Goal: Use online tool/utility: Utilize a website feature to perform a specific function

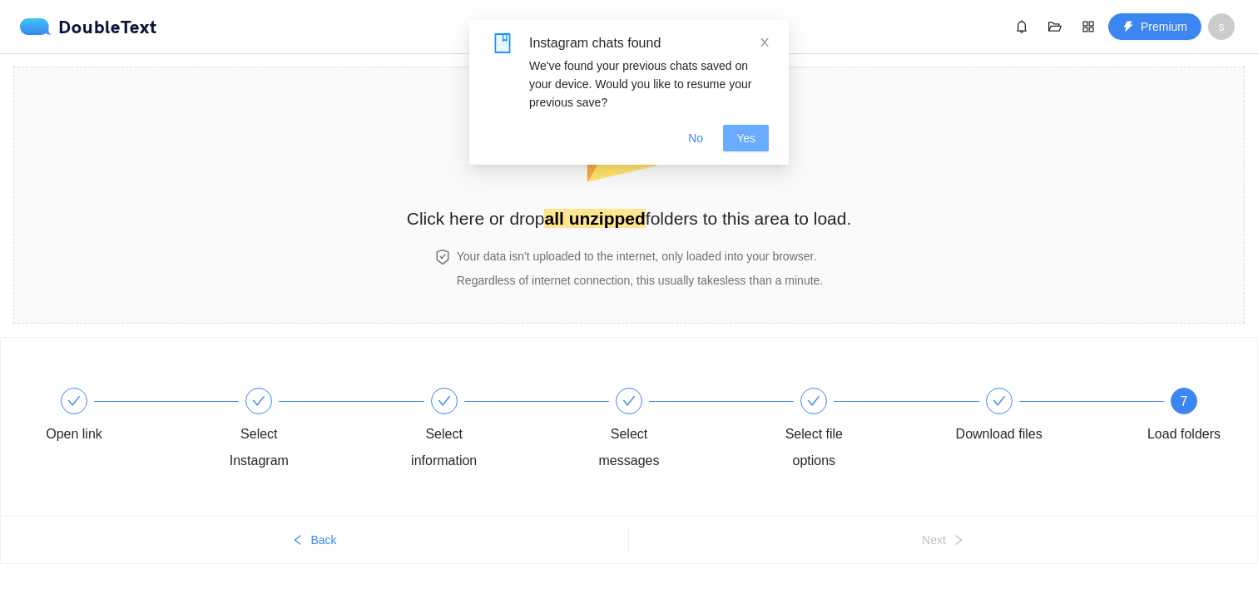
click at [737, 136] on span "Yes" at bounding box center [745, 138] width 19 height 18
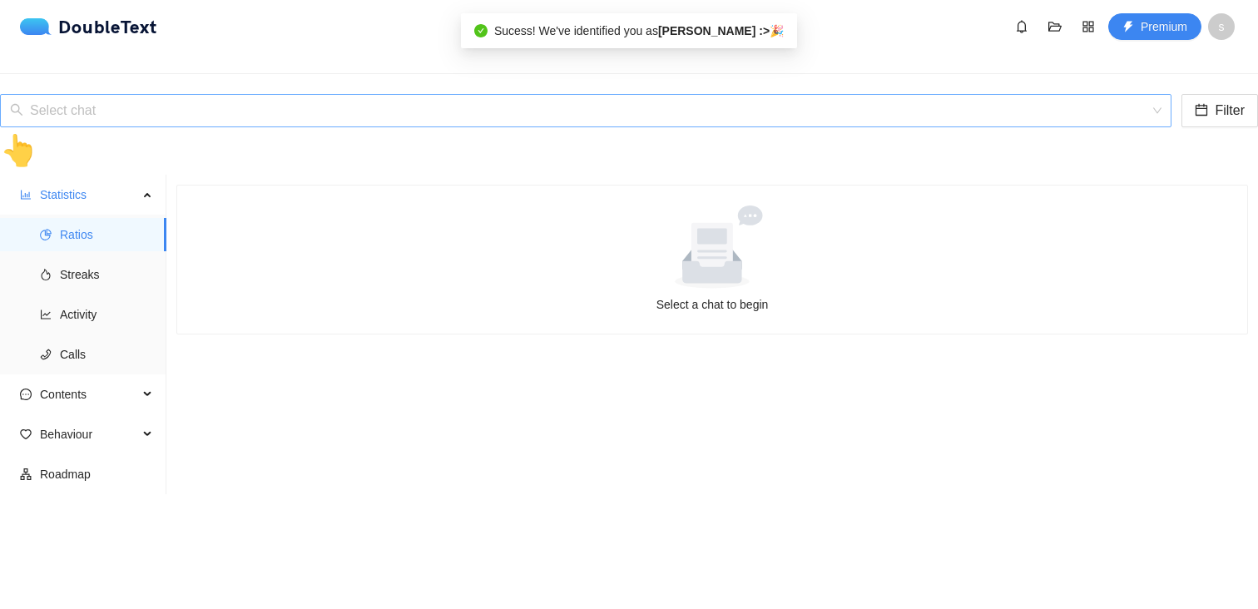
click at [508, 95] on input "search" at bounding box center [579, 111] width 1139 height 32
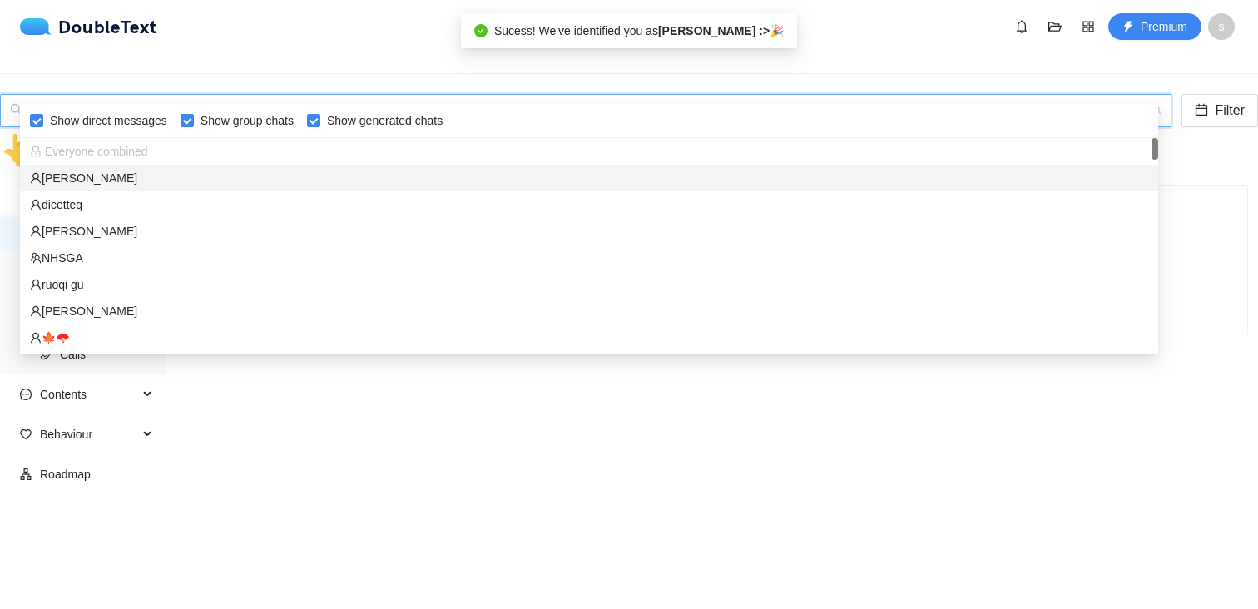
click at [503, 167] on div "[PERSON_NAME]" at bounding box center [589, 178] width 1138 height 27
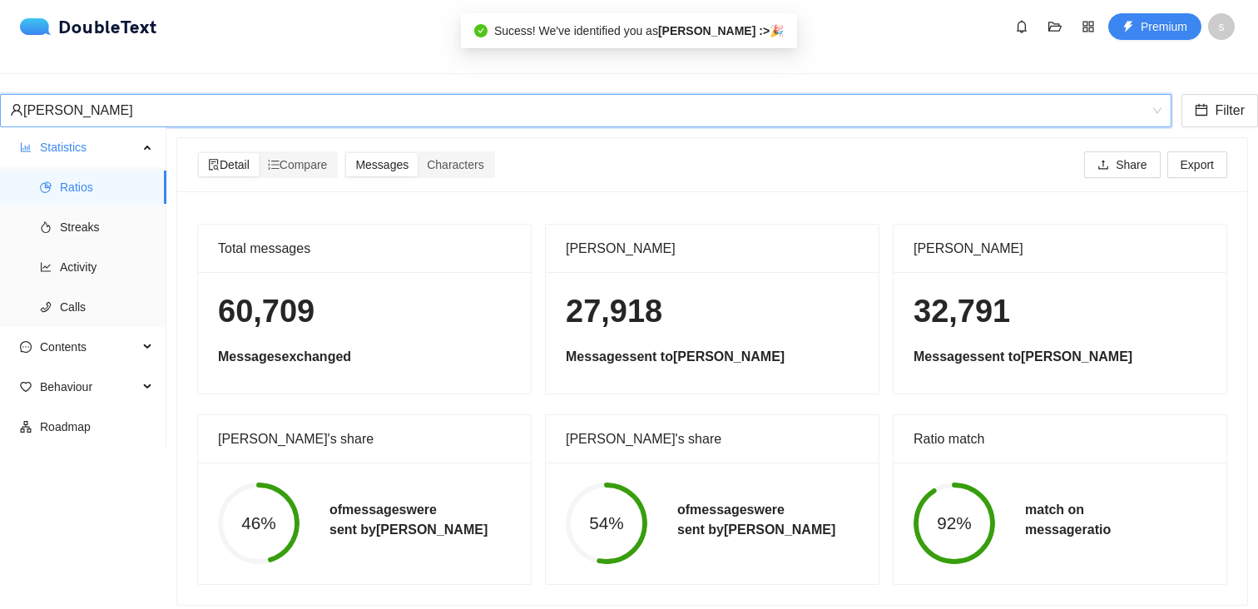
click at [674, 101] on div "[PERSON_NAME]" at bounding box center [629, 110] width 1258 height 33
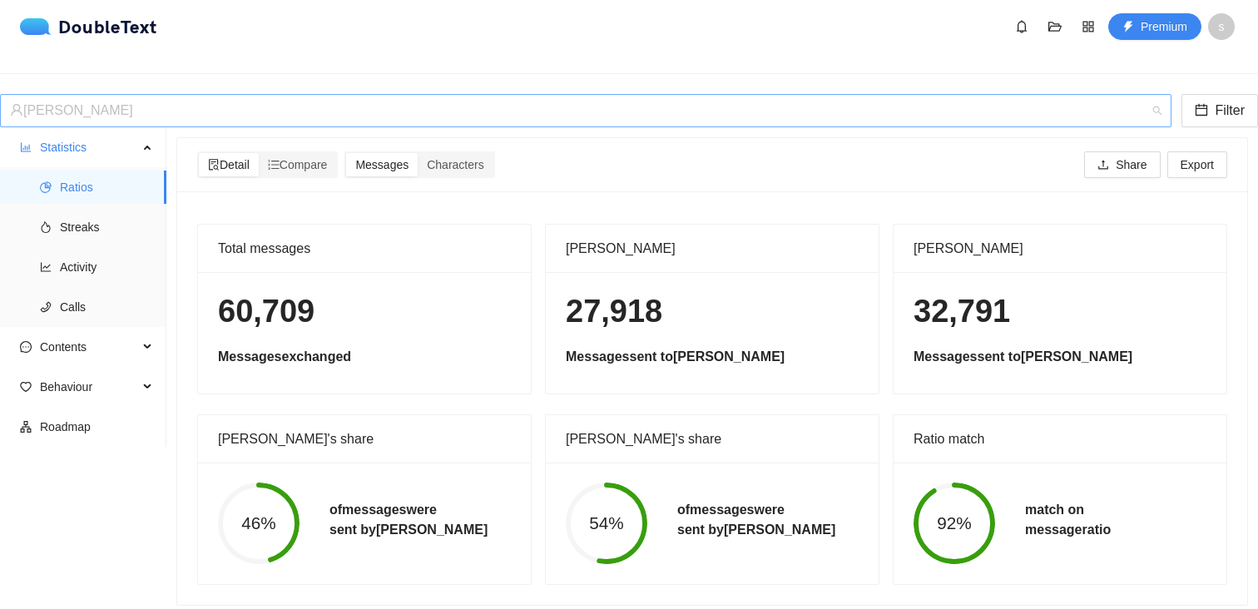
click at [656, 95] on div "[PERSON_NAME]" at bounding box center [578, 111] width 1136 height 32
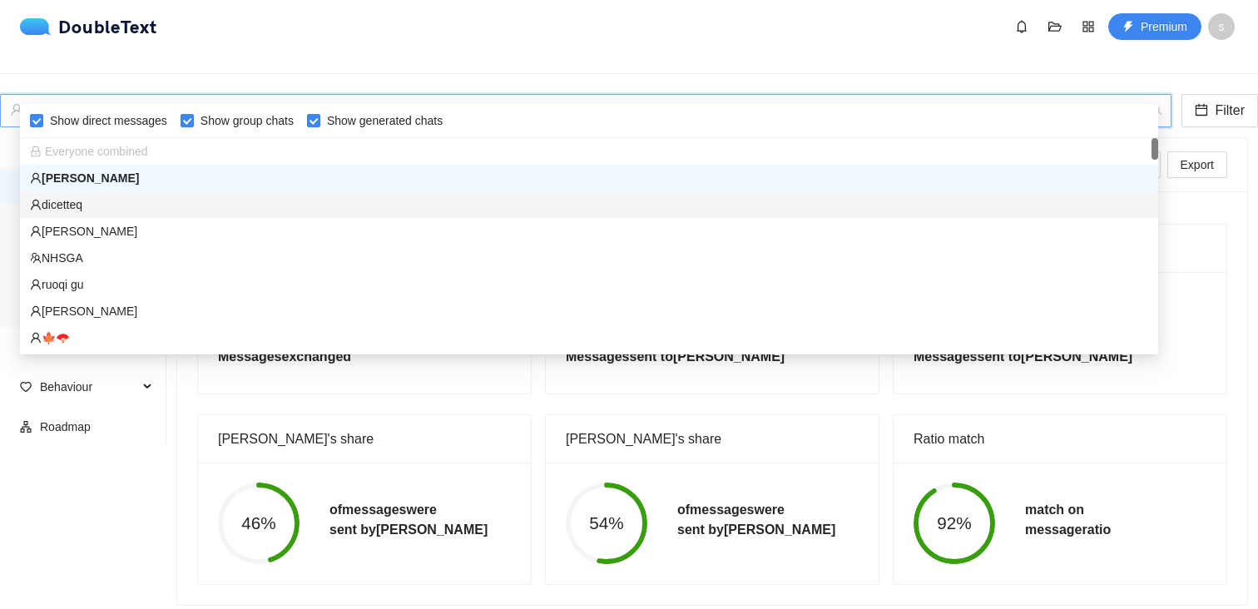
click at [613, 191] on div "dicetteq" at bounding box center [589, 204] width 1138 height 27
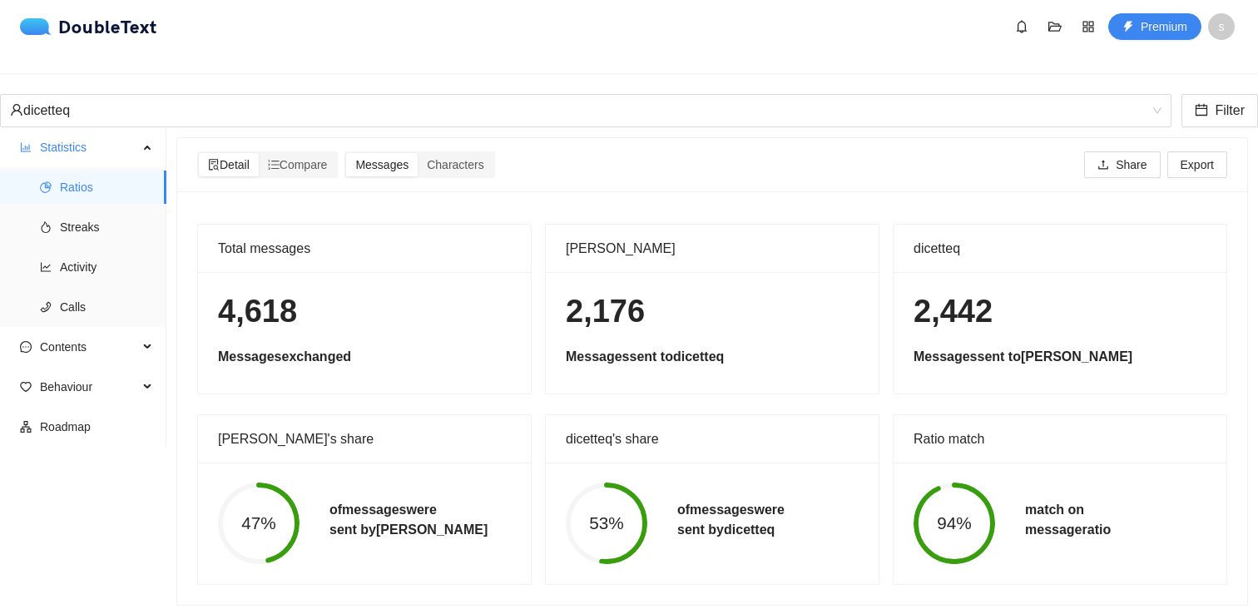
click at [57, 36] on div "DoubleText" at bounding box center [93, 27] width 147 height 20
click at [38, 26] on img at bounding box center [39, 26] width 38 height 17
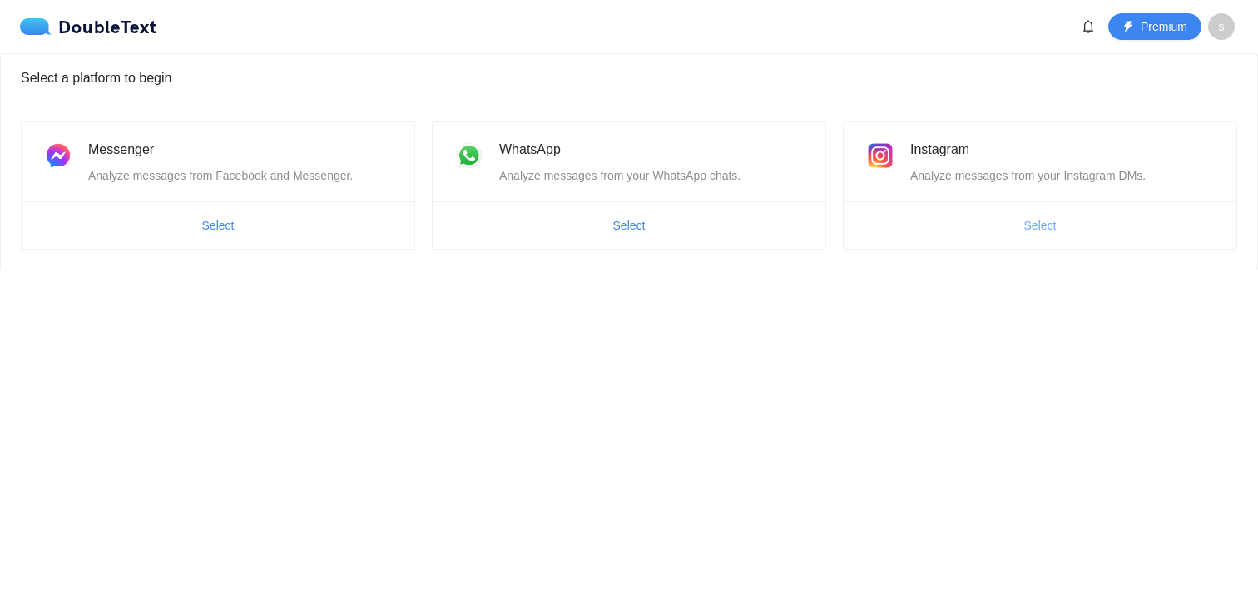
click at [1053, 213] on button "Select" at bounding box center [1039, 225] width 59 height 27
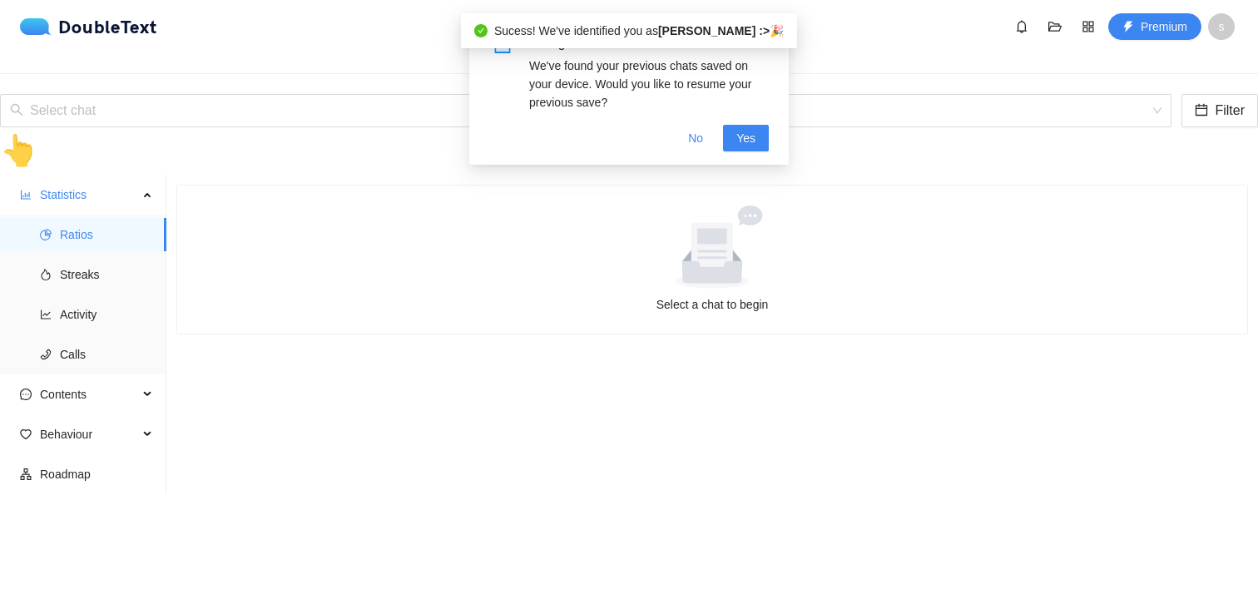
click at [397, 175] on section "Select a chat to begin" at bounding box center [711, 419] width 1091 height 488
click at [392, 95] on input "search" at bounding box center [579, 111] width 1139 height 32
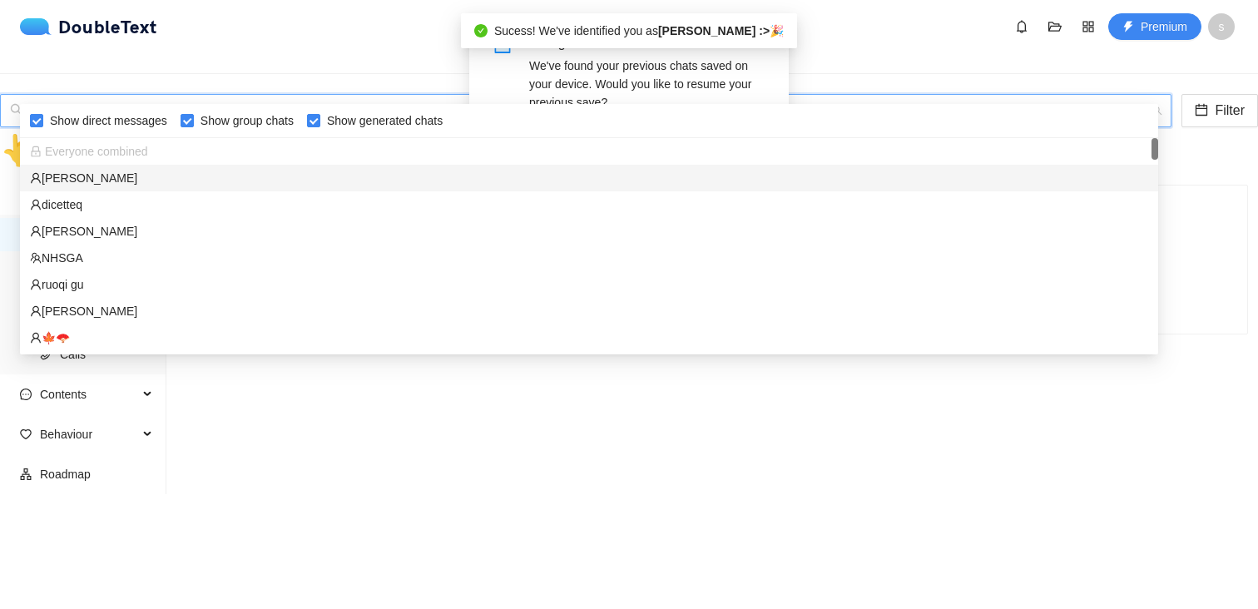
click at [383, 145] on div "Everyone combined" at bounding box center [589, 151] width 1118 height 18
click at [384, 166] on div "[PERSON_NAME]" at bounding box center [589, 178] width 1138 height 27
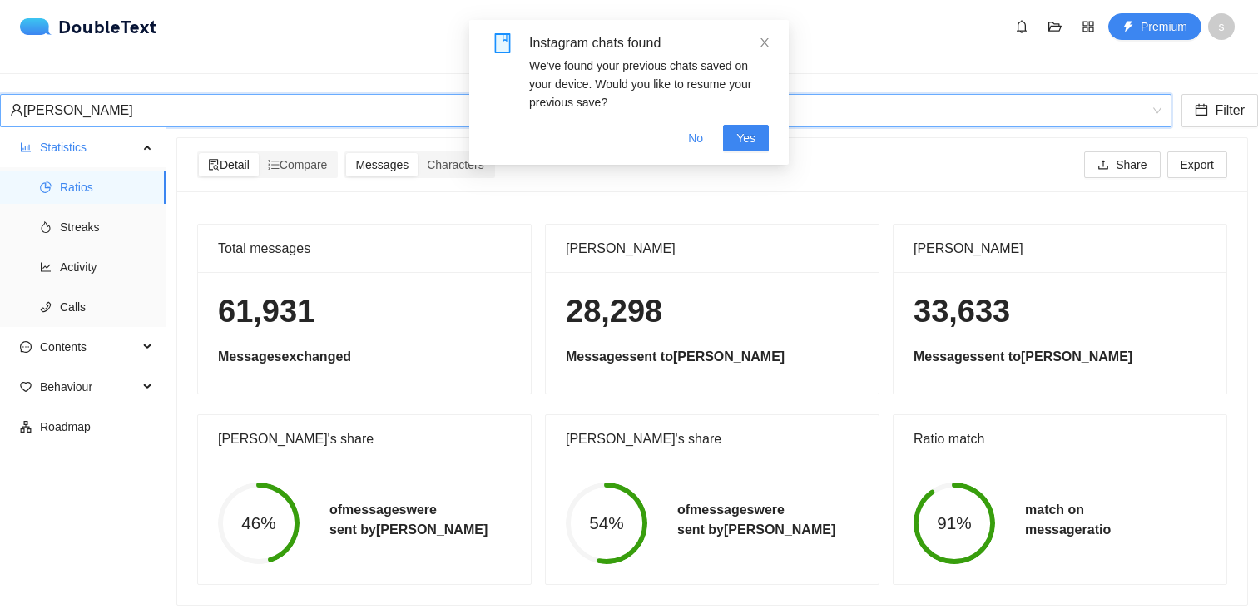
click at [347, 95] on div "[PERSON_NAME]" at bounding box center [578, 111] width 1136 height 32
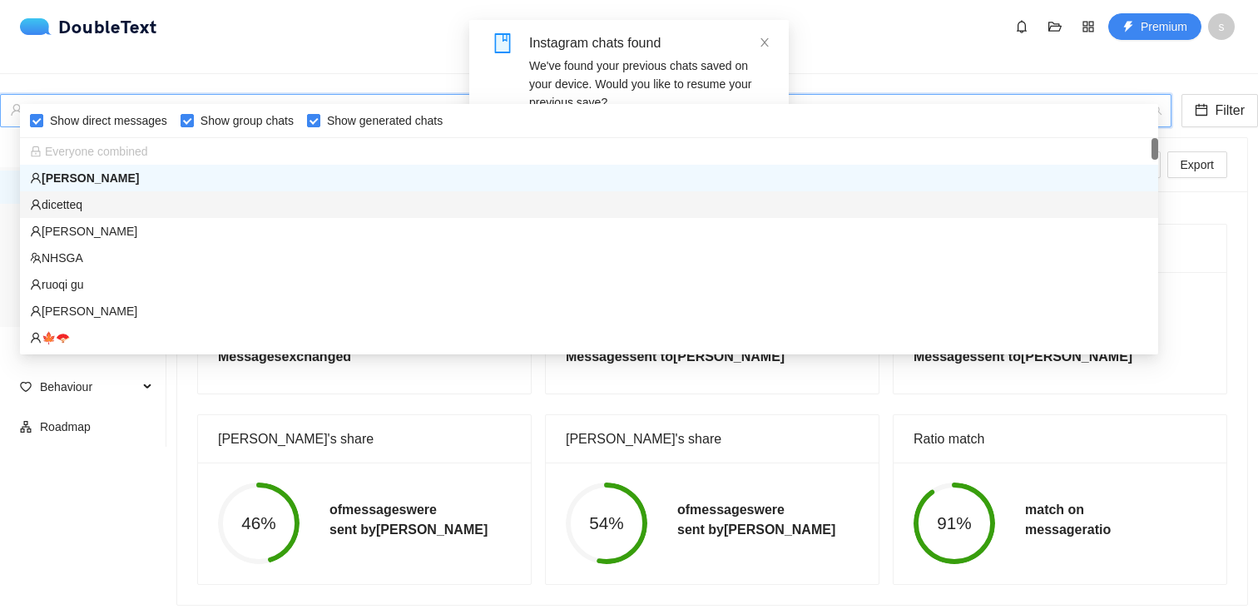
click at [320, 208] on div "dicetteq" at bounding box center [589, 204] width 1118 height 18
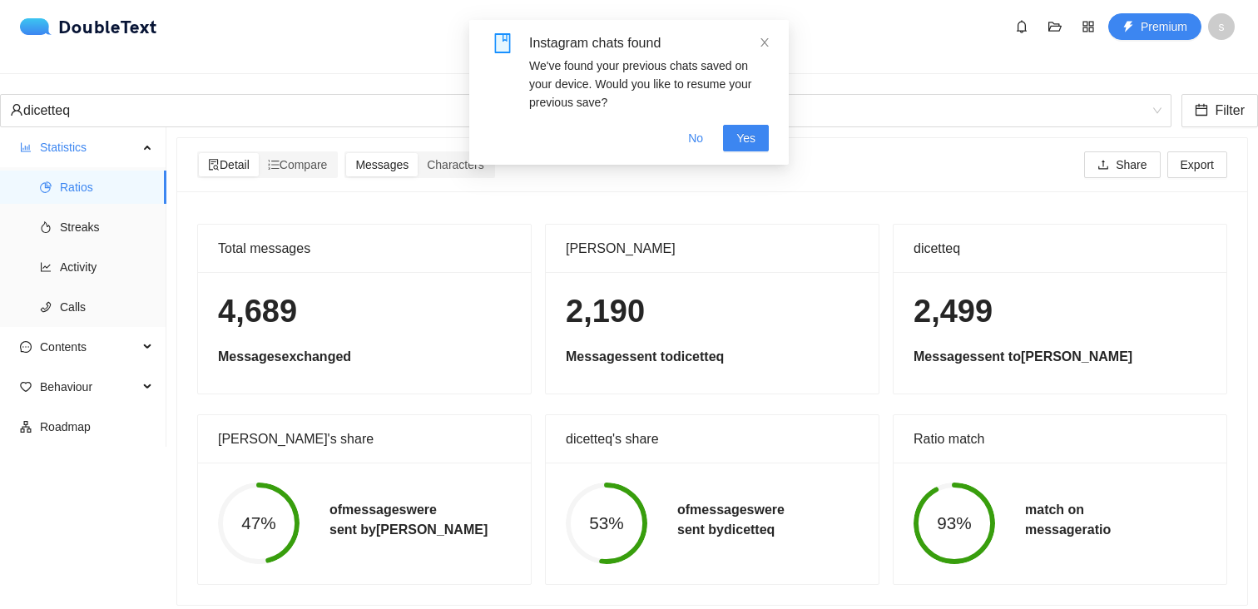
click at [43, 11] on div "DoubleText Premium s" at bounding box center [629, 26] width 1258 height 53
click at [42, 26] on img at bounding box center [39, 26] width 38 height 17
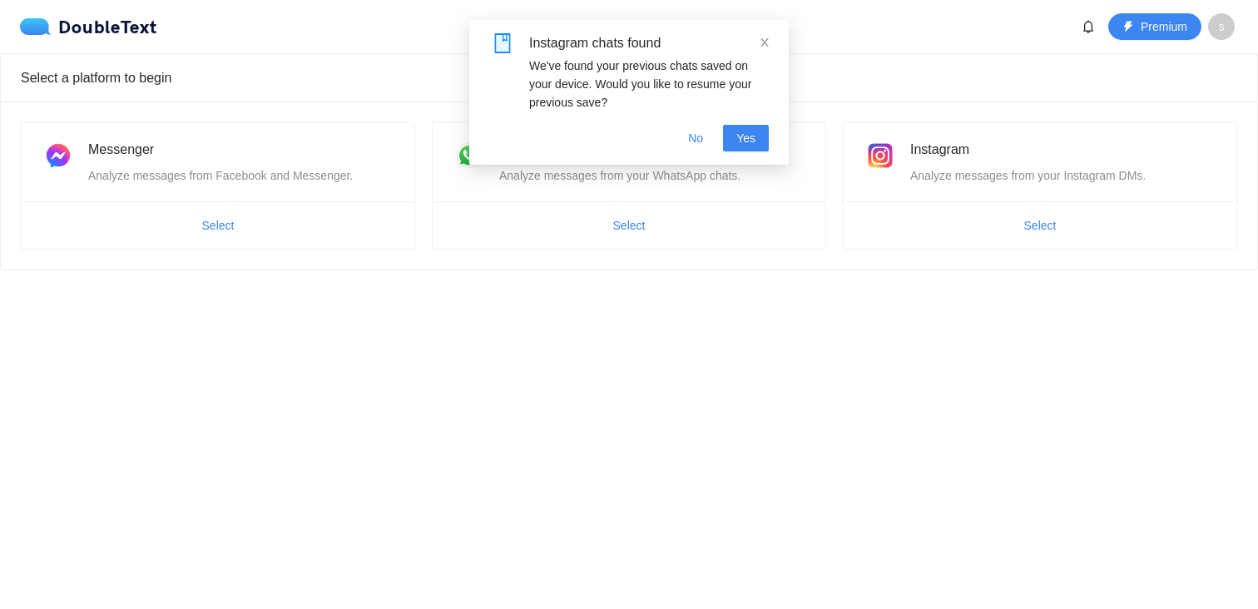
click at [1008, 210] on ul "Select" at bounding box center [1039, 224] width 393 height 47
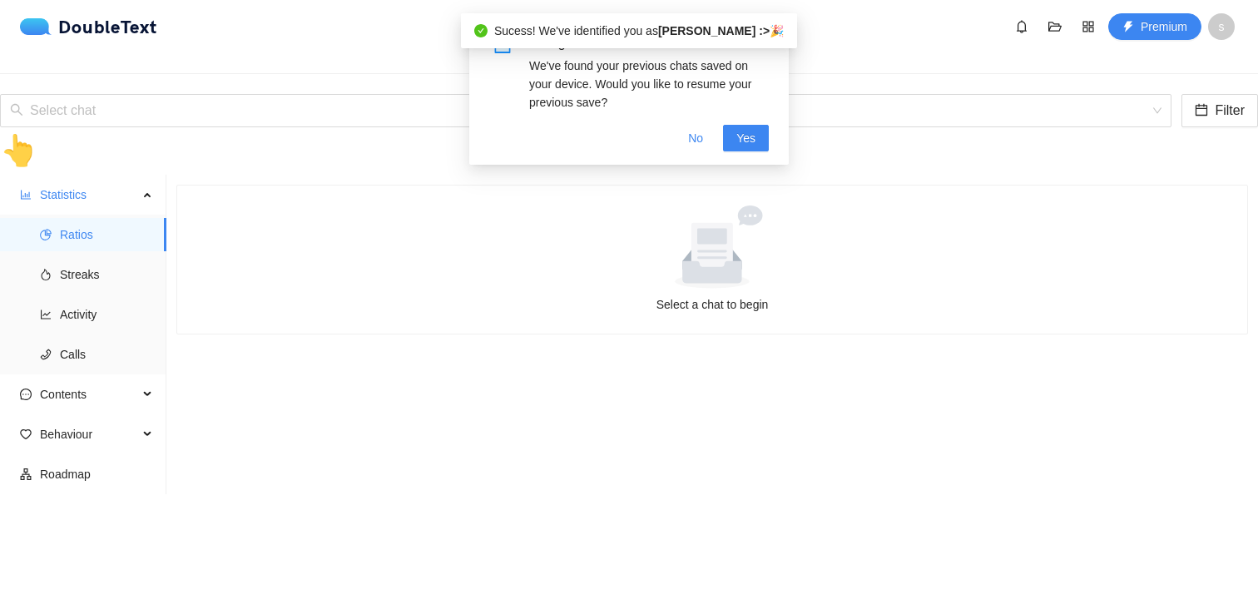
click at [860, 50] on div "DoubleText Premium s" at bounding box center [629, 26] width 1258 height 53
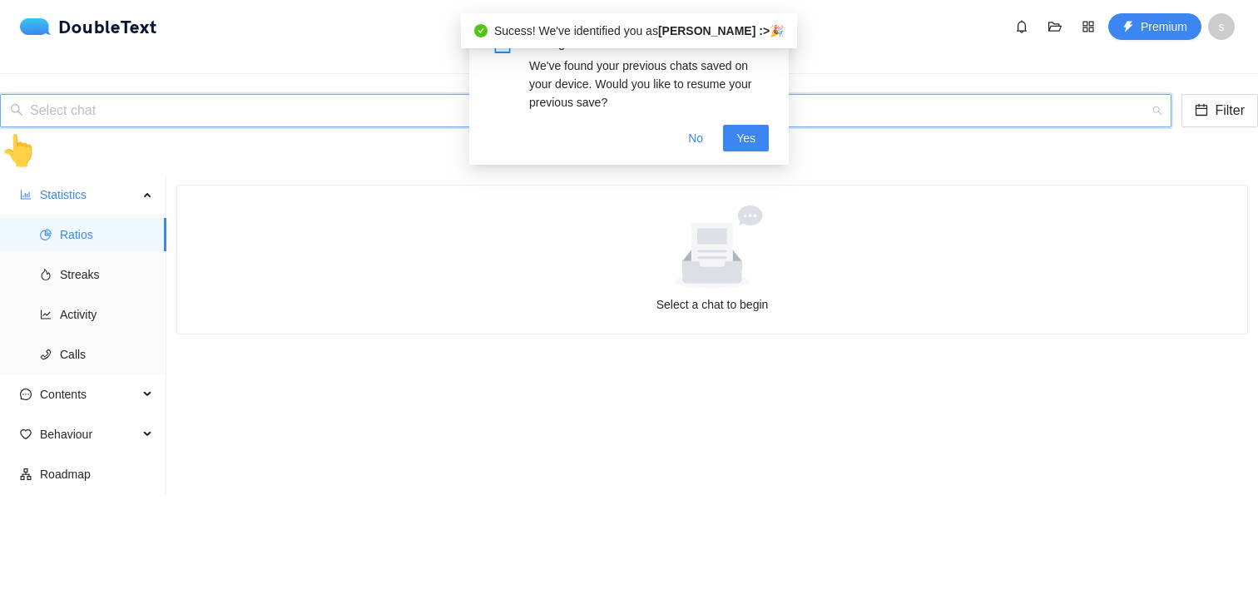
click at [867, 95] on input "search" at bounding box center [579, 111] width 1139 height 32
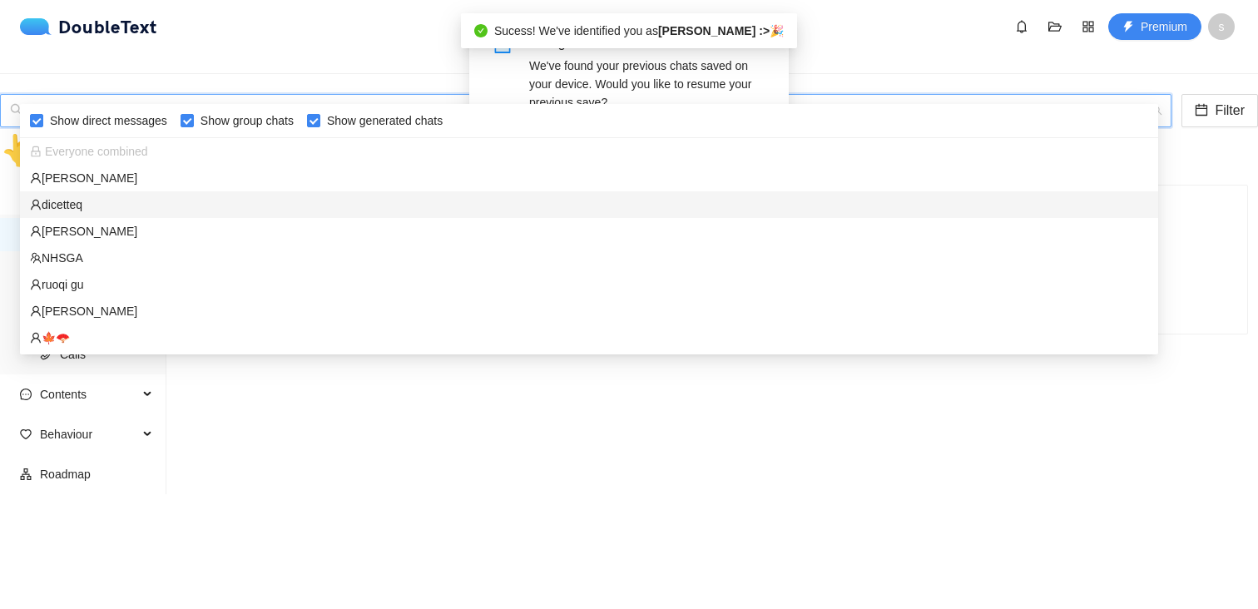
click at [170, 200] on div "dicetteq" at bounding box center [589, 204] width 1118 height 18
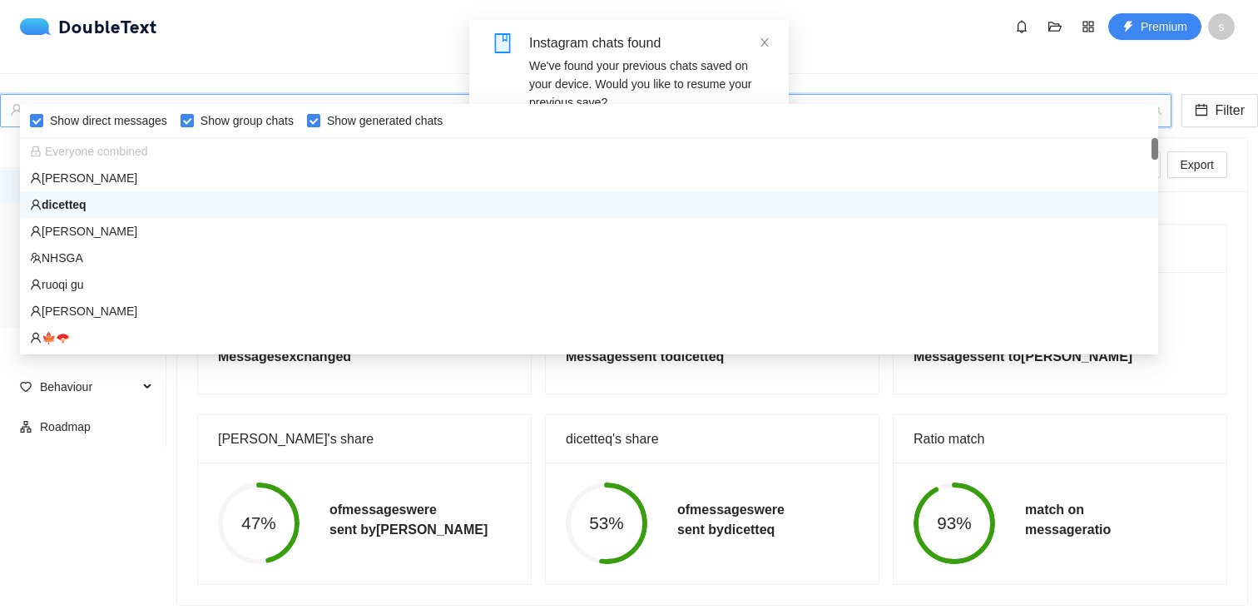
click at [206, 95] on div "dicetteq" at bounding box center [578, 111] width 1136 height 32
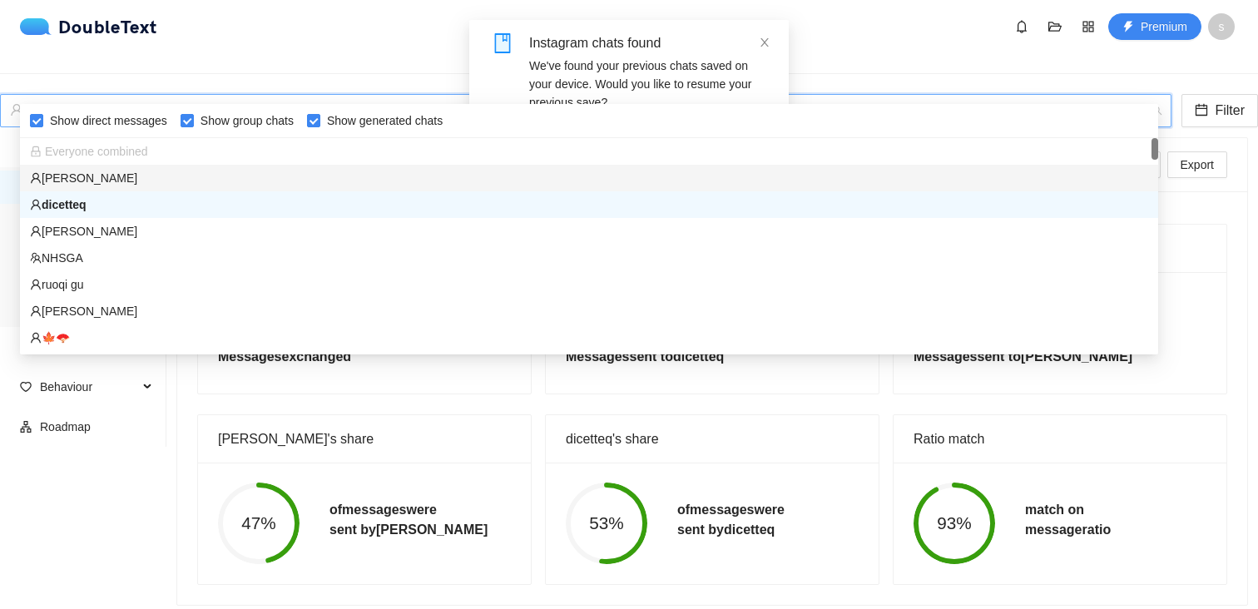
click at [154, 180] on div "[PERSON_NAME]" at bounding box center [589, 178] width 1118 height 18
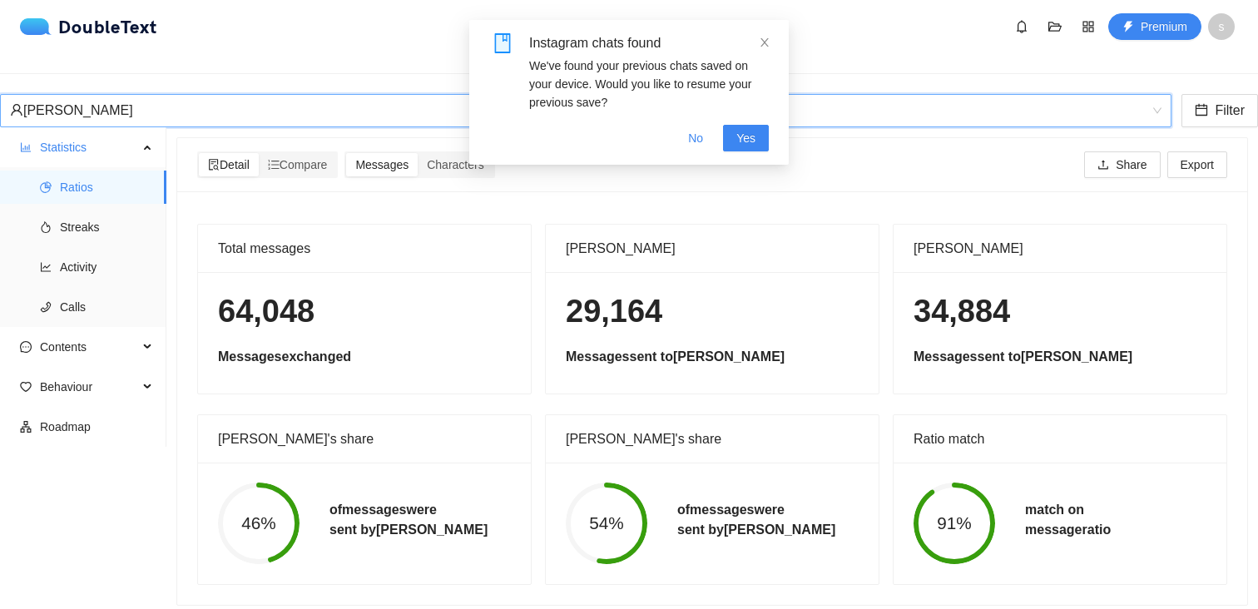
click at [334, 95] on div "[PERSON_NAME]" at bounding box center [578, 111] width 1136 height 32
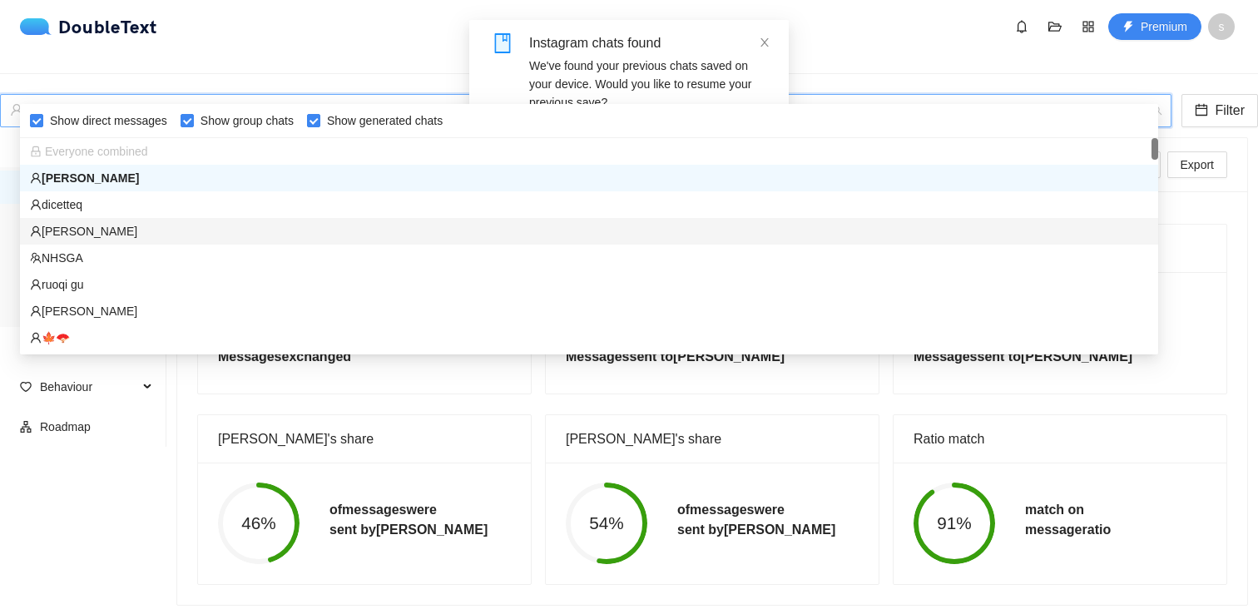
click at [86, 236] on div "[PERSON_NAME]" at bounding box center [589, 231] width 1118 height 18
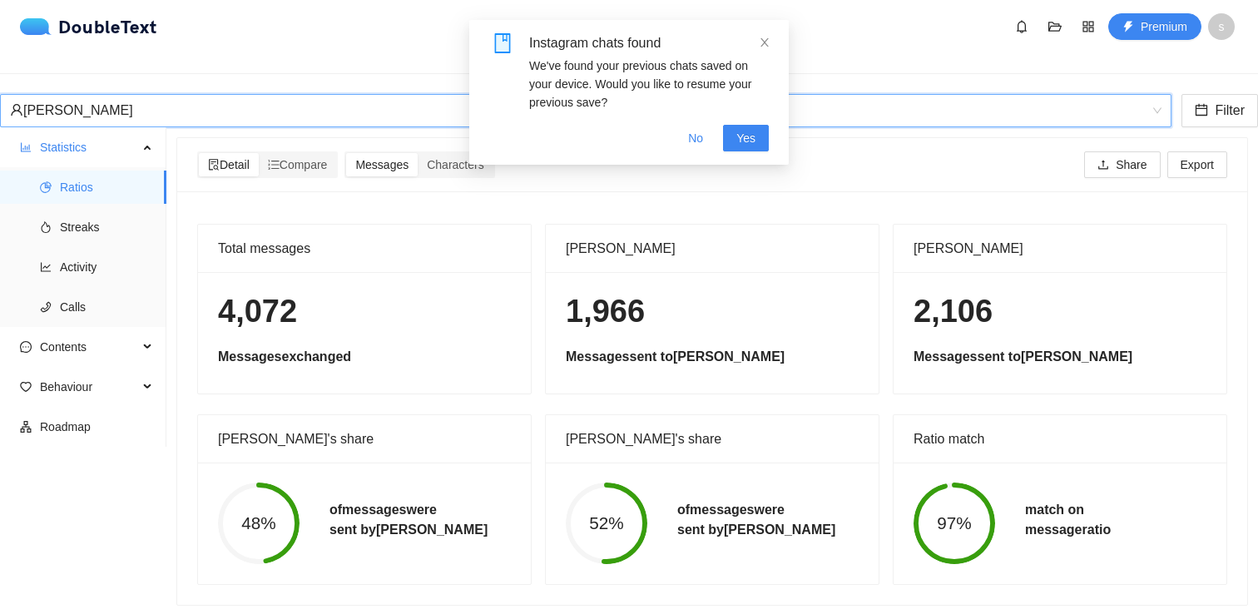
click at [181, 95] on div "[PERSON_NAME]" at bounding box center [578, 111] width 1136 height 32
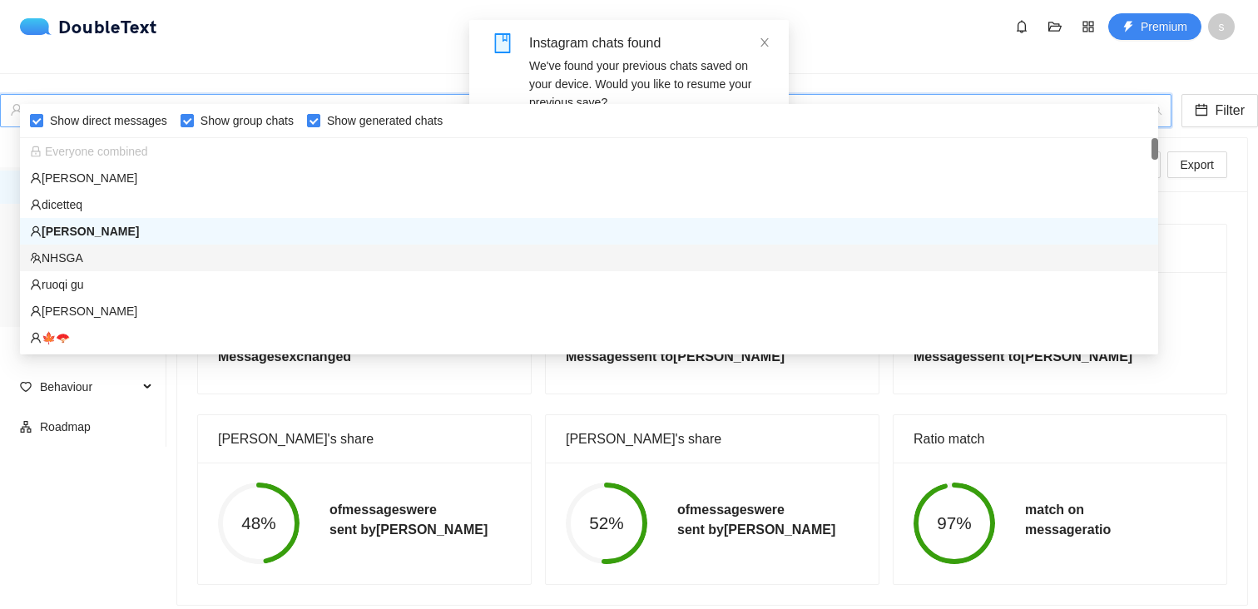
click at [137, 253] on div "NHSGA" at bounding box center [589, 258] width 1118 height 18
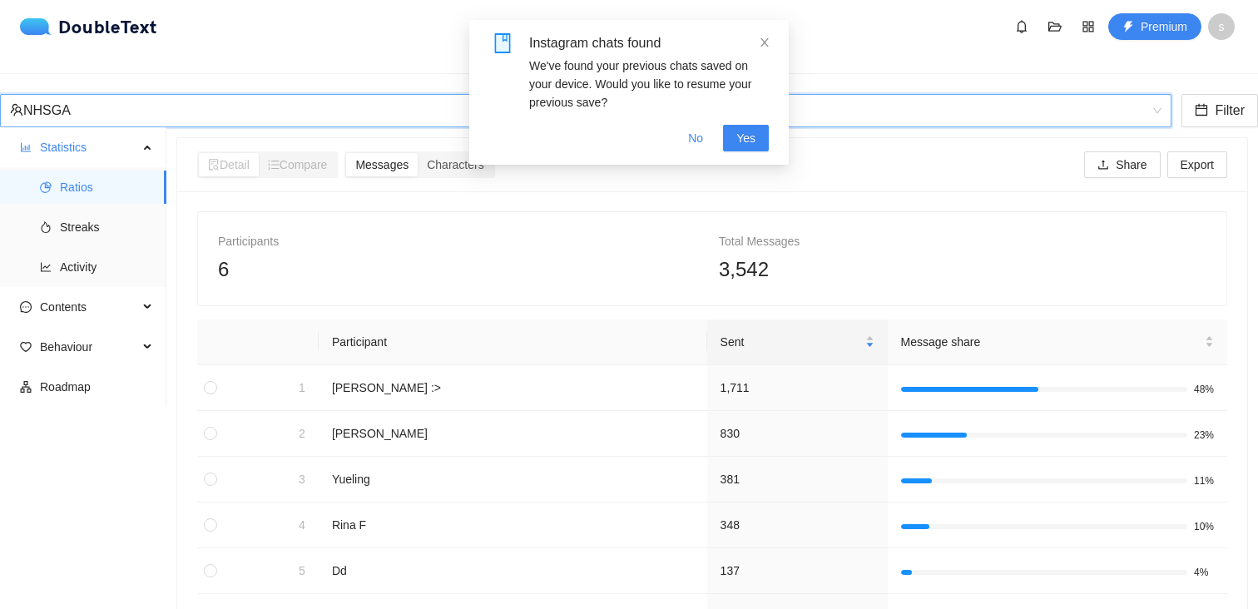
click at [180, 101] on div "NHSGA NHSGA Filter" at bounding box center [629, 110] width 1258 height 33
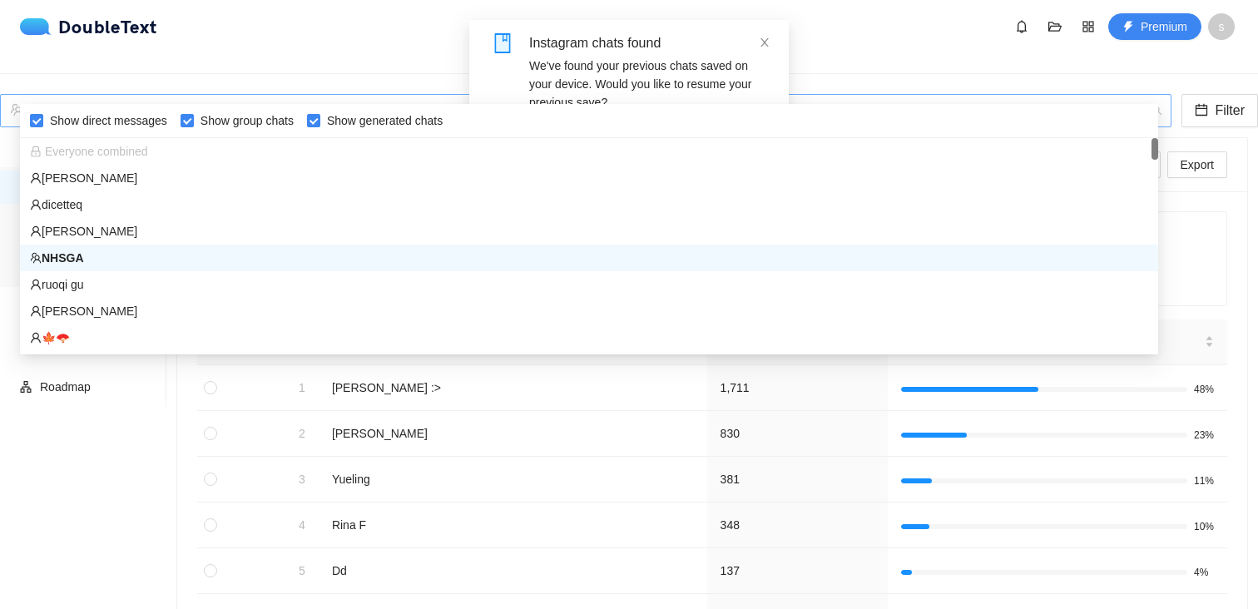
click at [150, 95] on div "NHSGA" at bounding box center [578, 111] width 1136 height 32
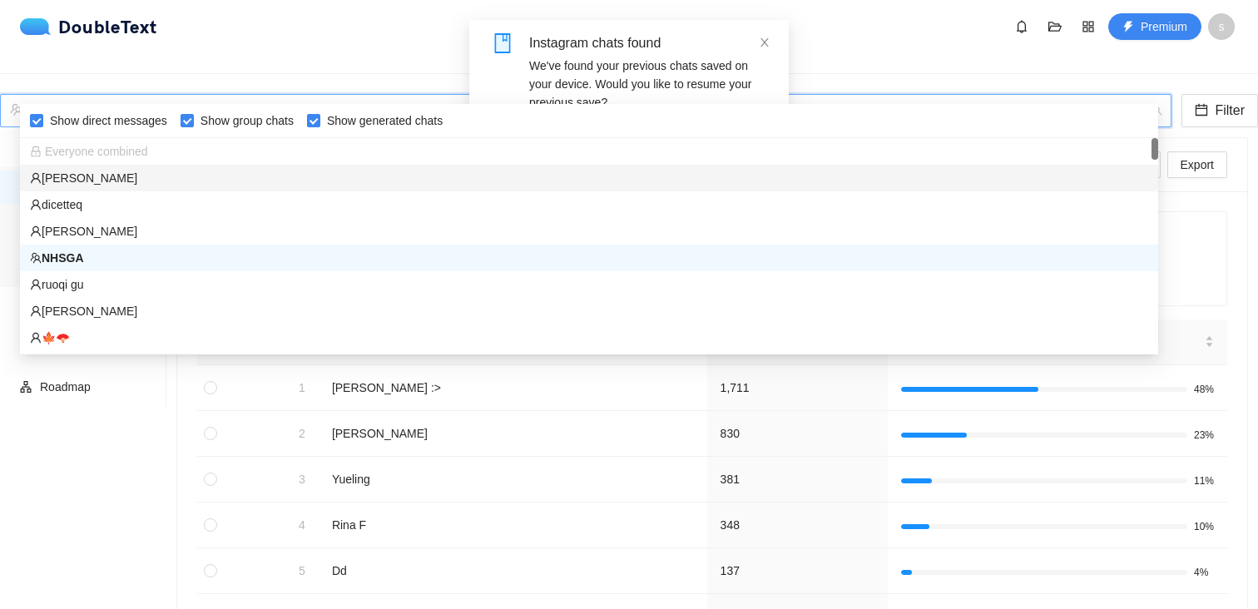
click at [107, 184] on div "[PERSON_NAME]" at bounding box center [589, 178] width 1118 height 18
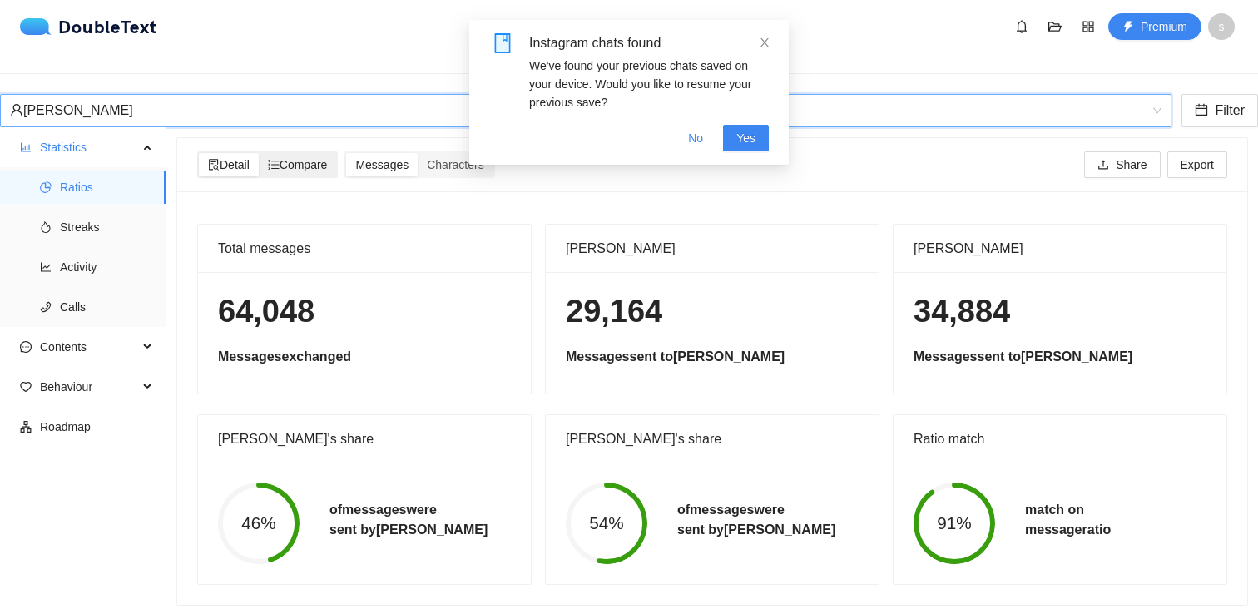
click at [279, 159] on icon "ordered-list" at bounding box center [274, 165] width 12 height 12
click at [259, 153] on input "Compare" at bounding box center [259, 153] width 0 height 0
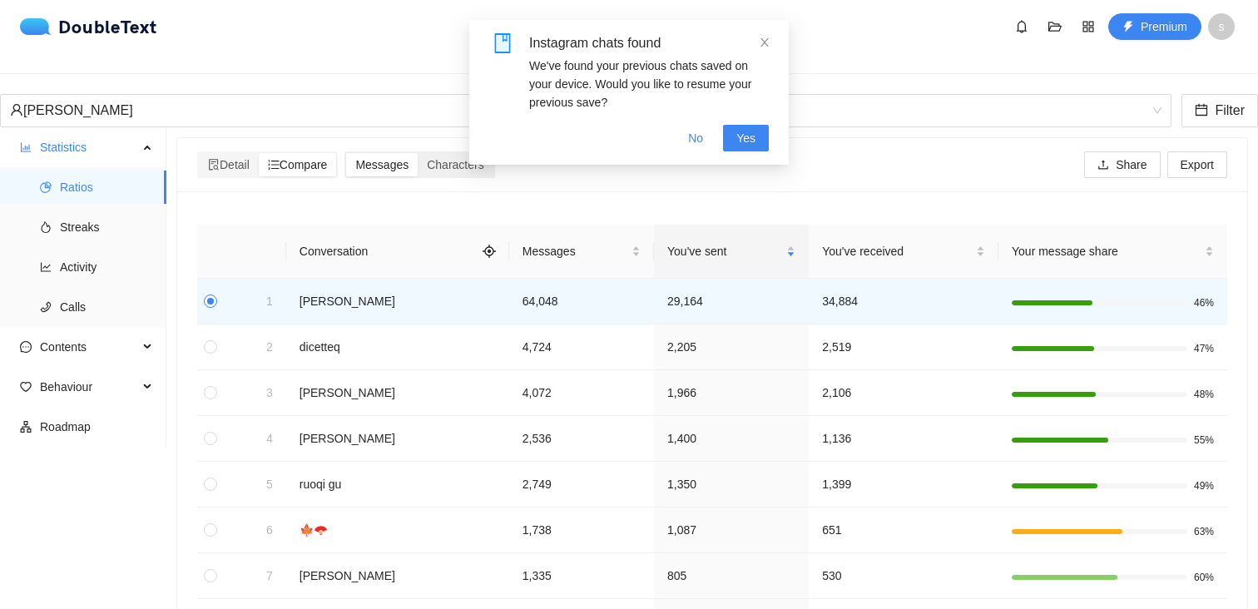
click at [462, 151] on div "Messages Characters" at bounding box center [419, 164] width 150 height 27
click at [765, 41] on icon "close" at bounding box center [764, 42] width 8 height 8
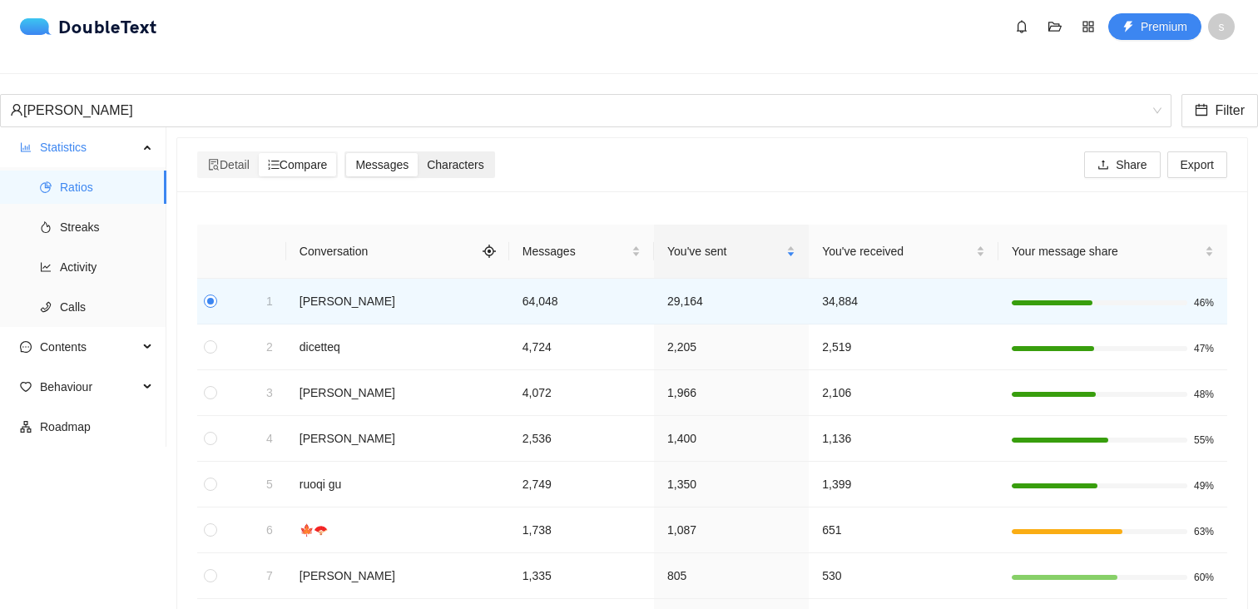
click at [467, 162] on div "Characters" at bounding box center [455, 164] width 75 height 23
click at [418, 153] on input "Characters" at bounding box center [418, 153] width 0 height 0
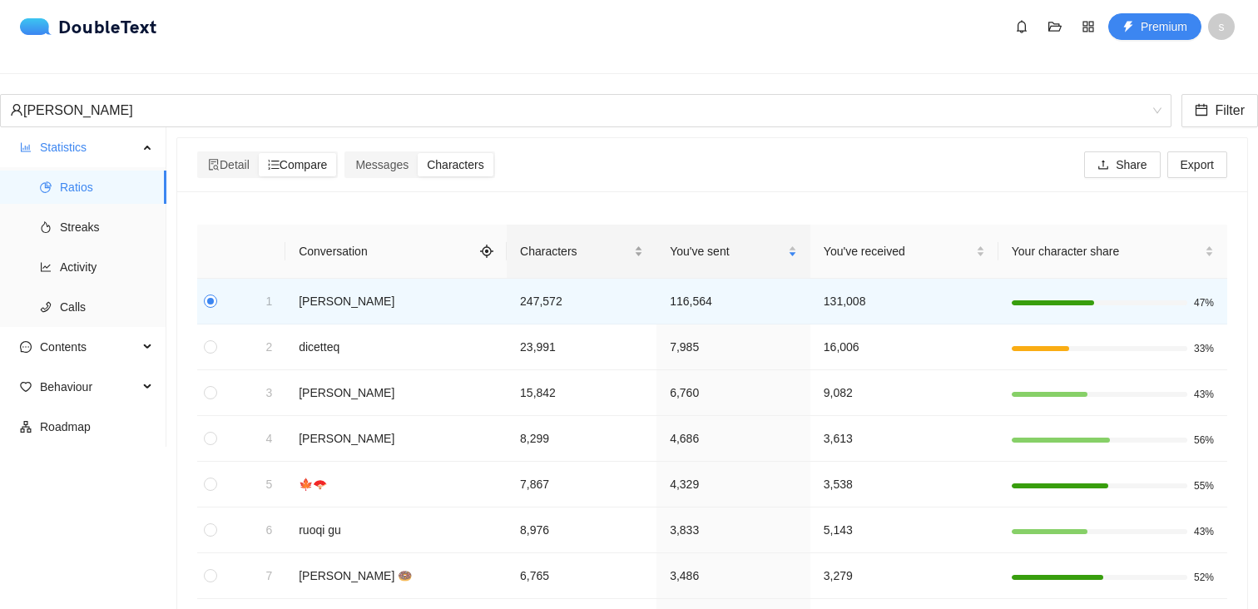
scroll to position [12, 0]
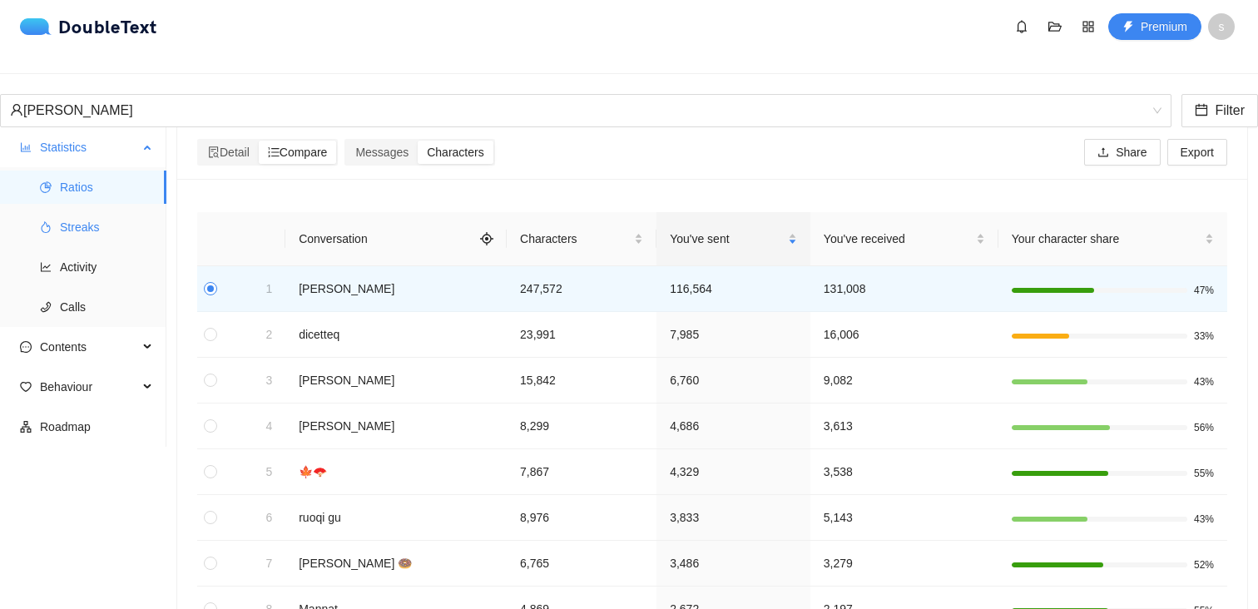
click at [85, 219] on span "Streaks" at bounding box center [106, 226] width 93 height 33
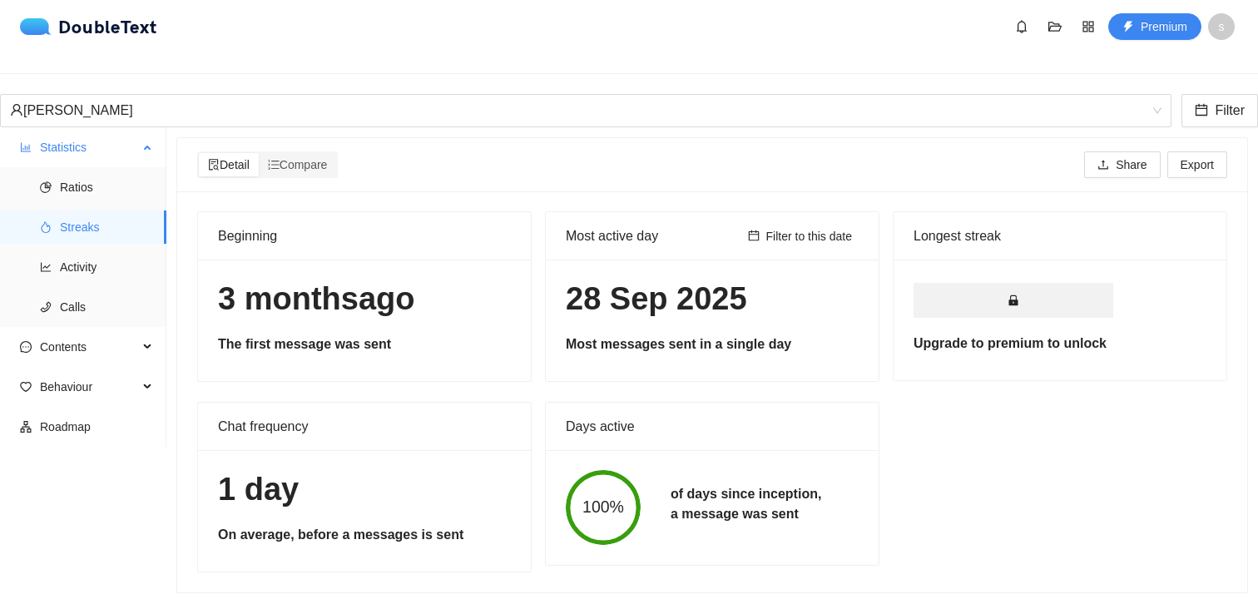
click at [136, 228] on span "Streaks" at bounding box center [106, 226] width 93 height 33
click at [126, 250] on span "Activity" at bounding box center [106, 266] width 93 height 33
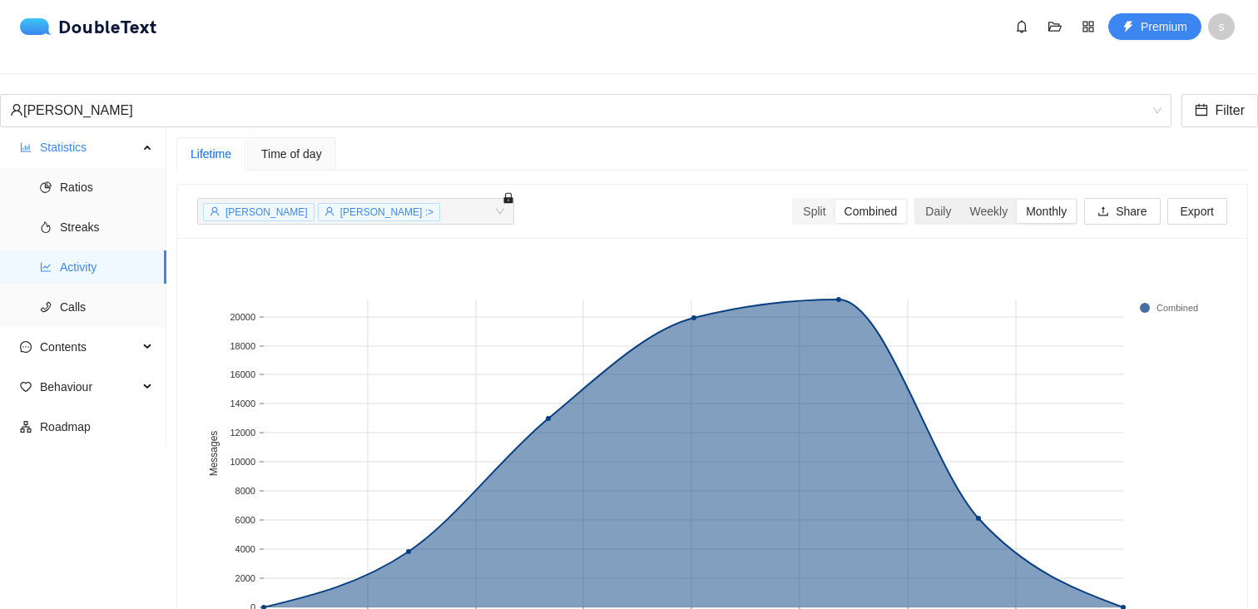
click at [1046, 203] on div "Monthly" at bounding box center [1045, 211] width 59 height 23
click at [1016, 200] on input "Monthly" at bounding box center [1016, 200] width 0 height 0
click at [989, 203] on div "Weekly" at bounding box center [988, 211] width 57 height 23
click at [960, 200] on input "Weekly" at bounding box center [960, 200] width 0 height 0
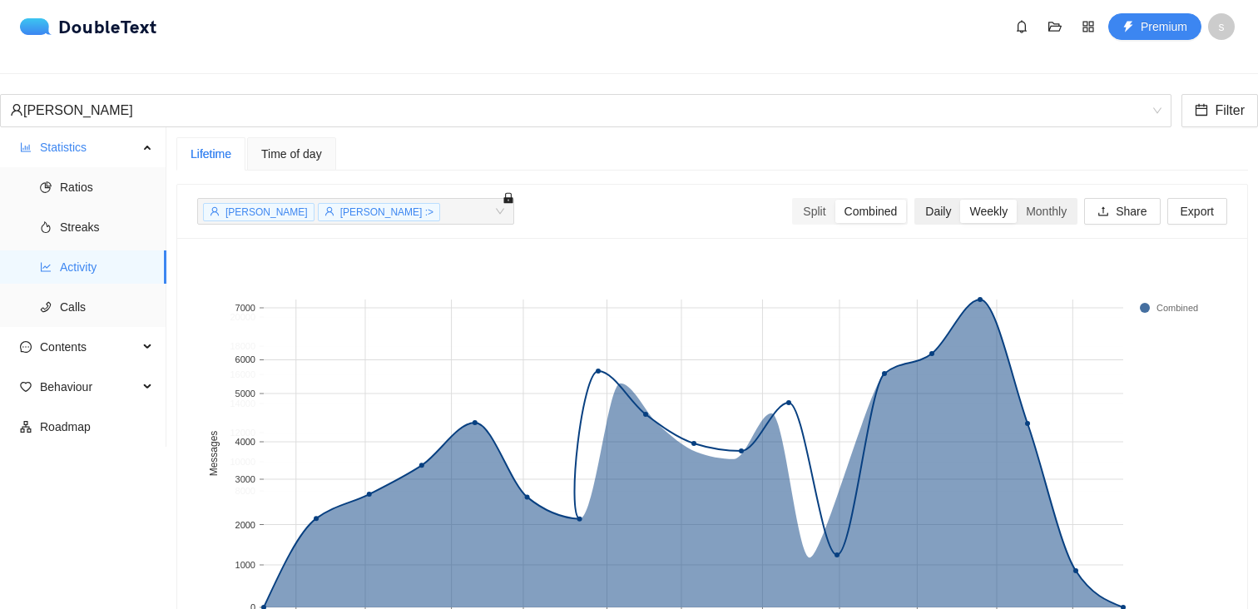
click at [921, 200] on div "Daily" at bounding box center [938, 211] width 44 height 23
click at [916, 200] on input "Daily" at bounding box center [916, 200] width 0 height 0
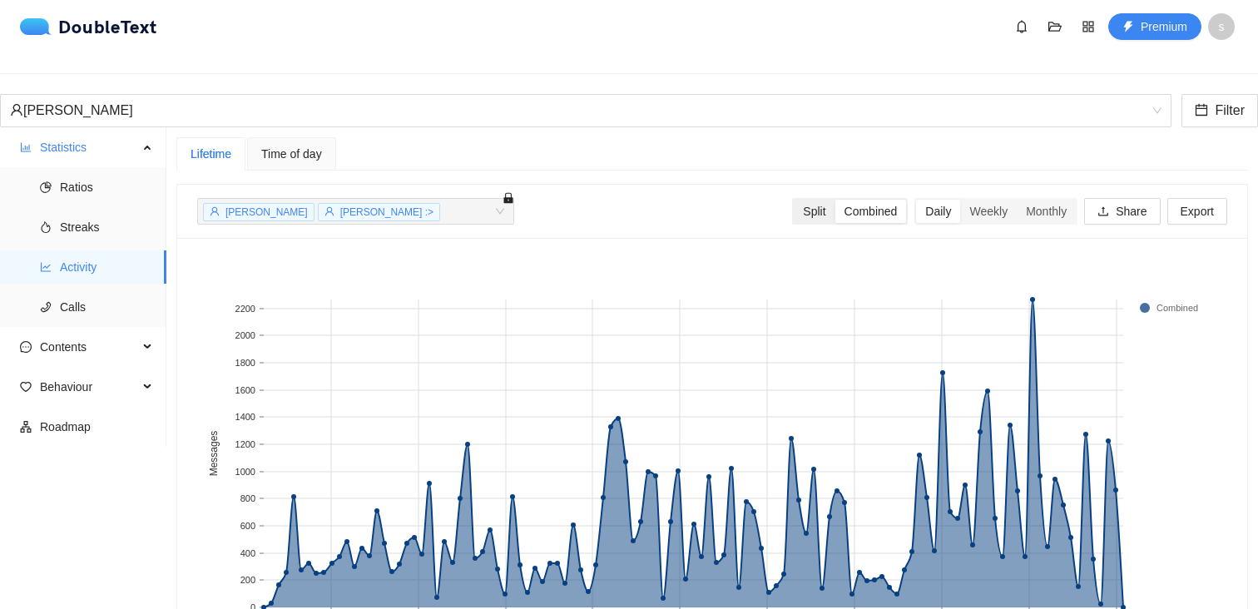
click at [809, 206] on div "Split" at bounding box center [813, 211] width 41 height 23
click at [793, 200] on input "Split" at bounding box center [793, 200] width 0 height 0
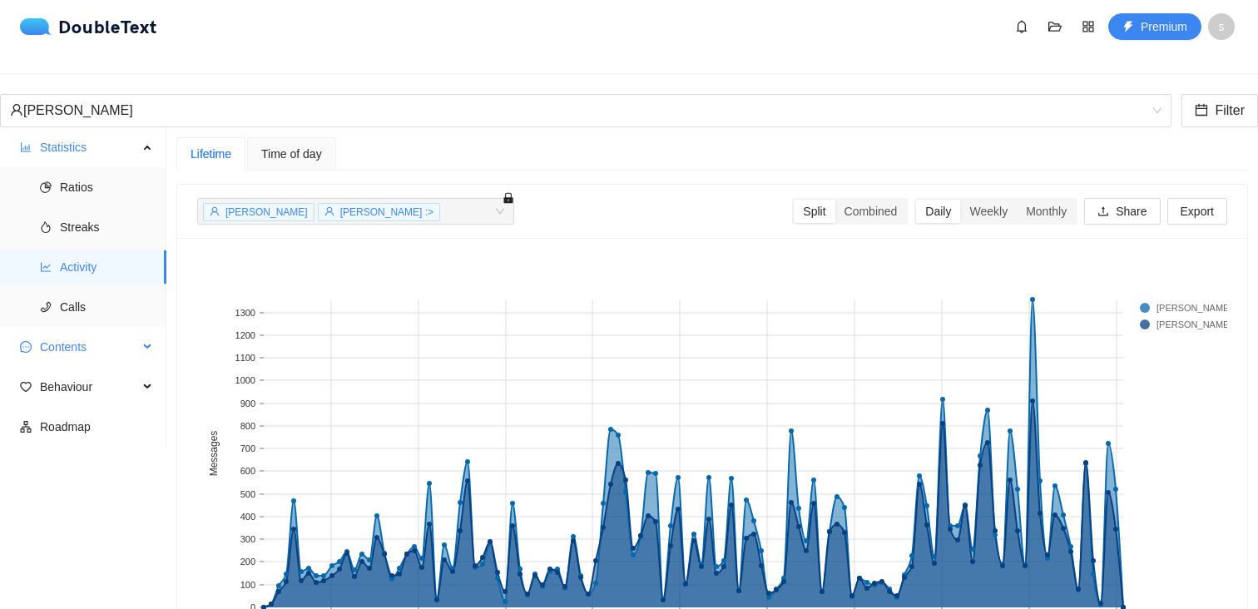
click at [72, 330] on span "Contents" at bounding box center [89, 346] width 98 height 33
